Goal: Information Seeking & Learning: Learn about a topic

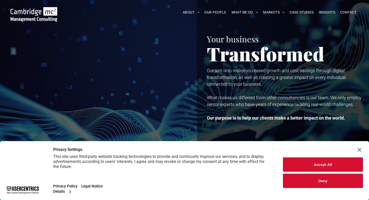
click at [317, 185] on button "Deny" at bounding box center [323, 181] width 80 height 14
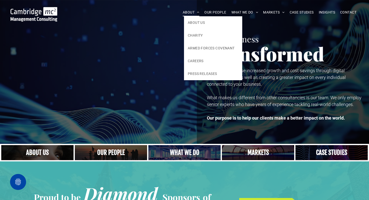
click at [187, 12] on span "ABOUT" at bounding box center [191, 13] width 17 height 8
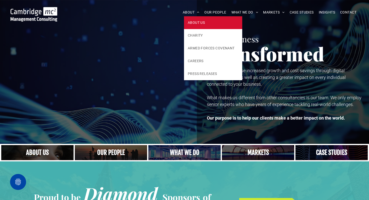
click at [193, 22] on span "ABOUT US" at bounding box center [196, 22] width 17 height 5
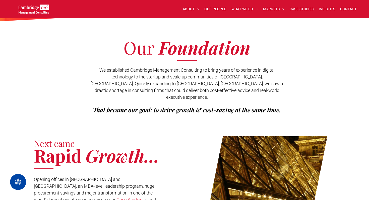
scroll to position [93, 0]
